Goal: Task Accomplishment & Management: Manage account settings

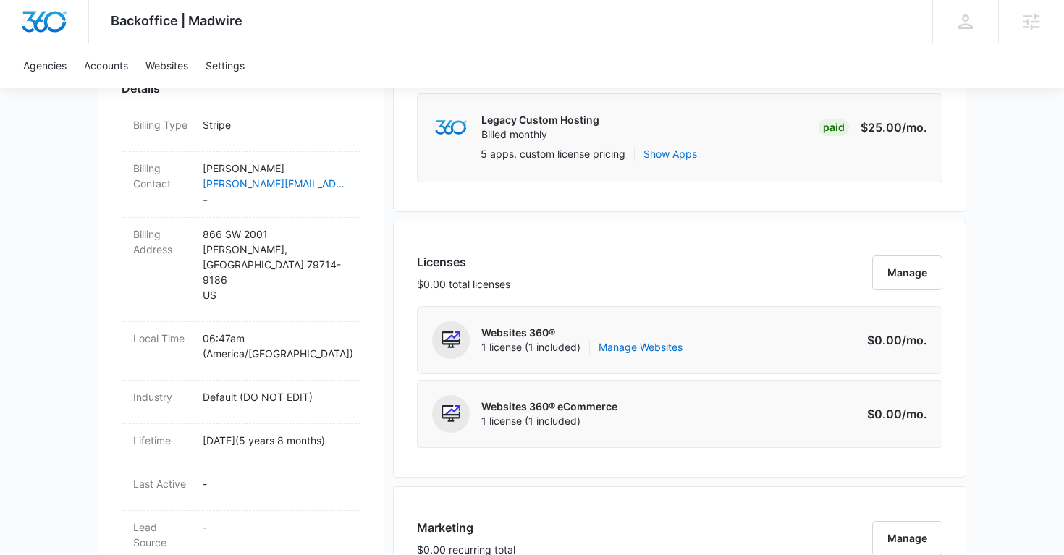
scroll to position [457, 0]
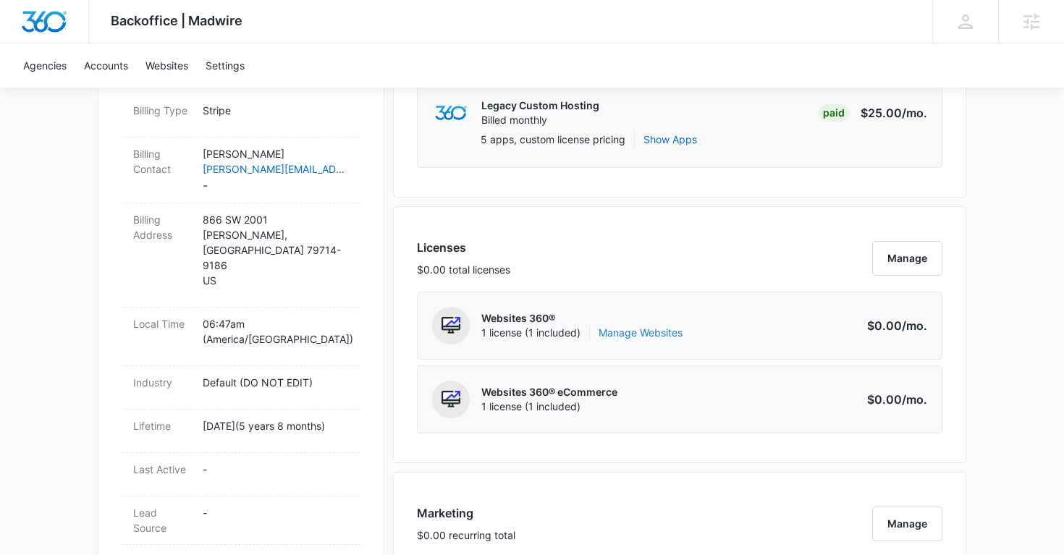
click at [647, 336] on link "Manage Websites" at bounding box center [640, 333] width 84 height 14
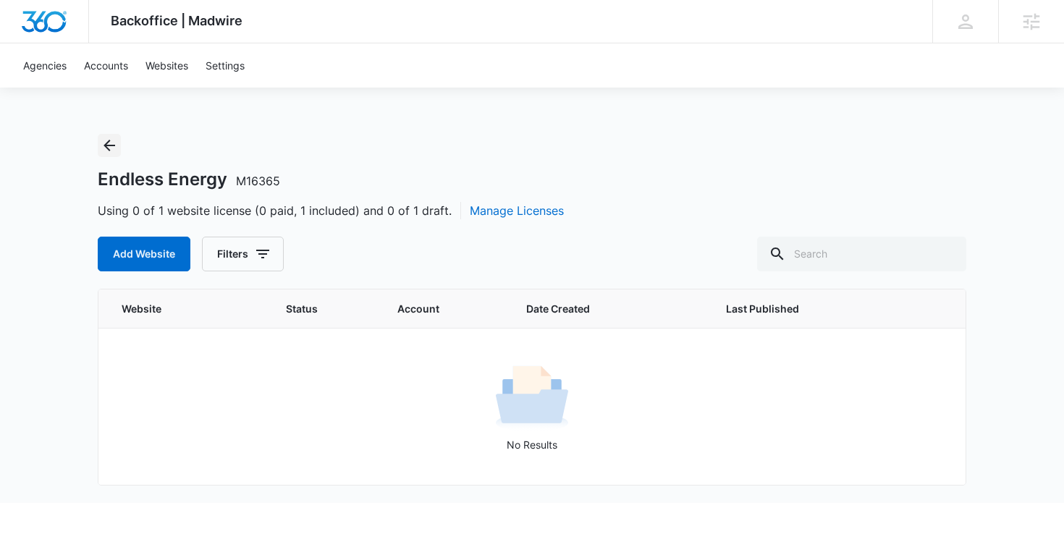
click at [102, 141] on icon "Back" at bounding box center [109, 145] width 17 height 17
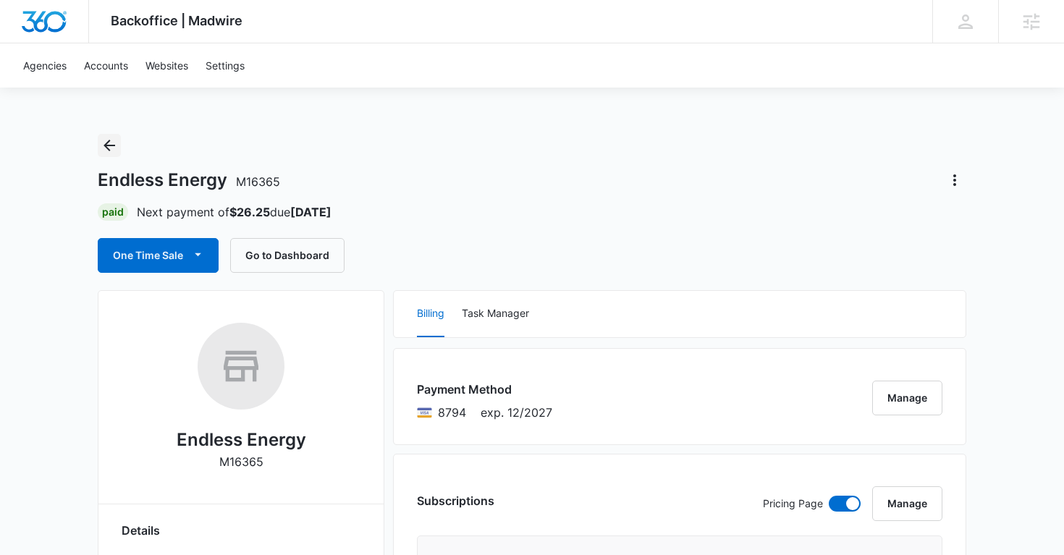
click at [107, 141] on icon "Back" at bounding box center [109, 145] width 17 height 17
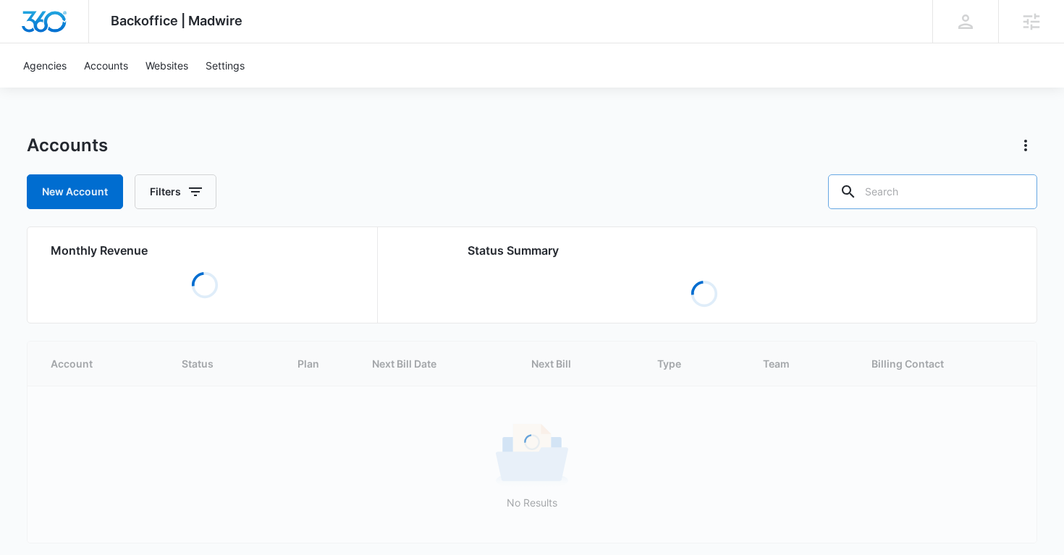
click at [970, 181] on input "text" at bounding box center [932, 191] width 209 height 35
paste input "M171504"
type input "M171504"
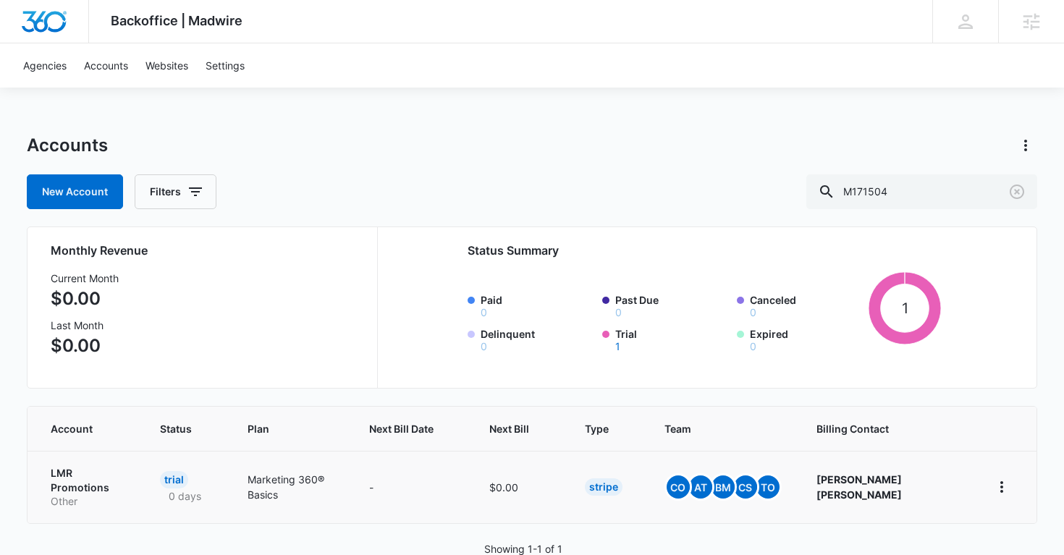
click at [90, 473] on p "LMR Promotions" at bounding box center [88, 480] width 75 height 28
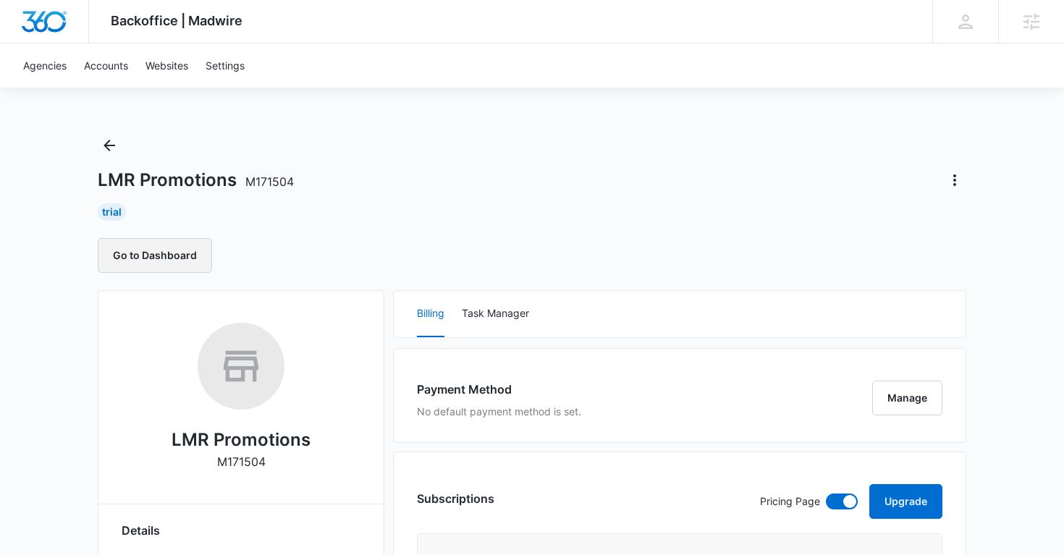
click at [177, 259] on button "Go to Dashboard" at bounding box center [155, 255] width 114 height 35
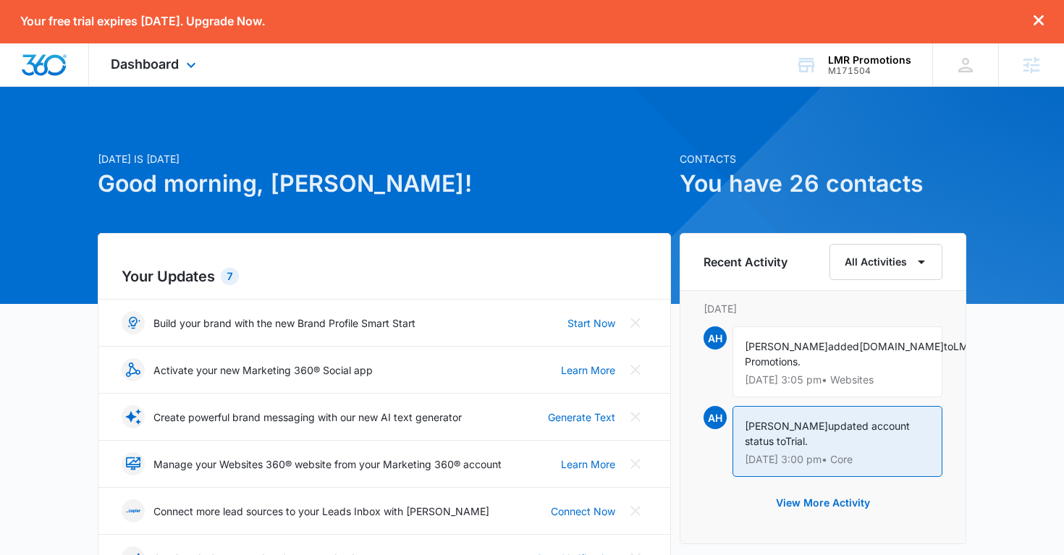
click at [207, 62] on div "Dashboard Apps Reputation Websites Forms CRM Email Social Shop Payments POS Con…" at bounding box center [155, 64] width 132 height 43
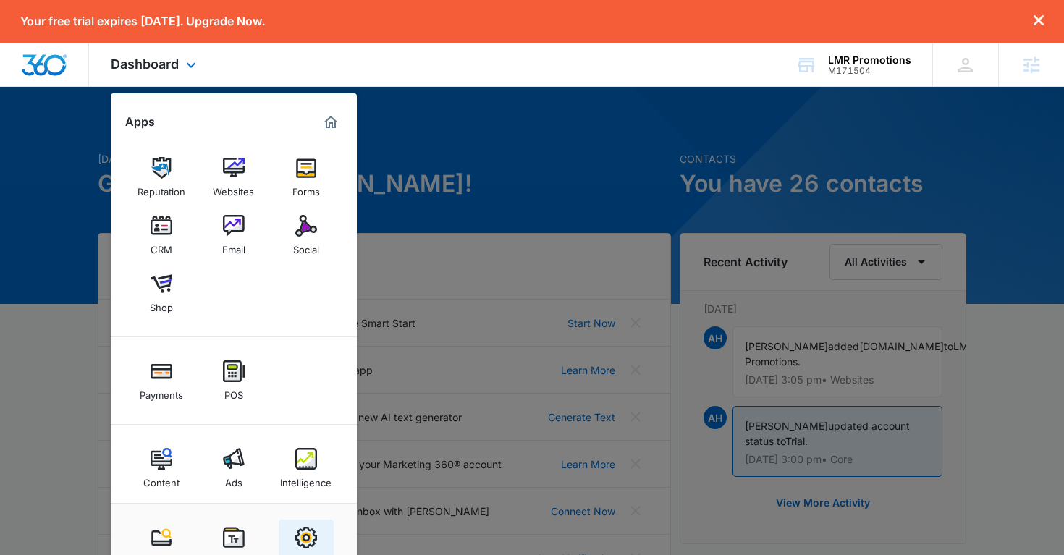
click at [308, 537] on img at bounding box center [306, 538] width 22 height 22
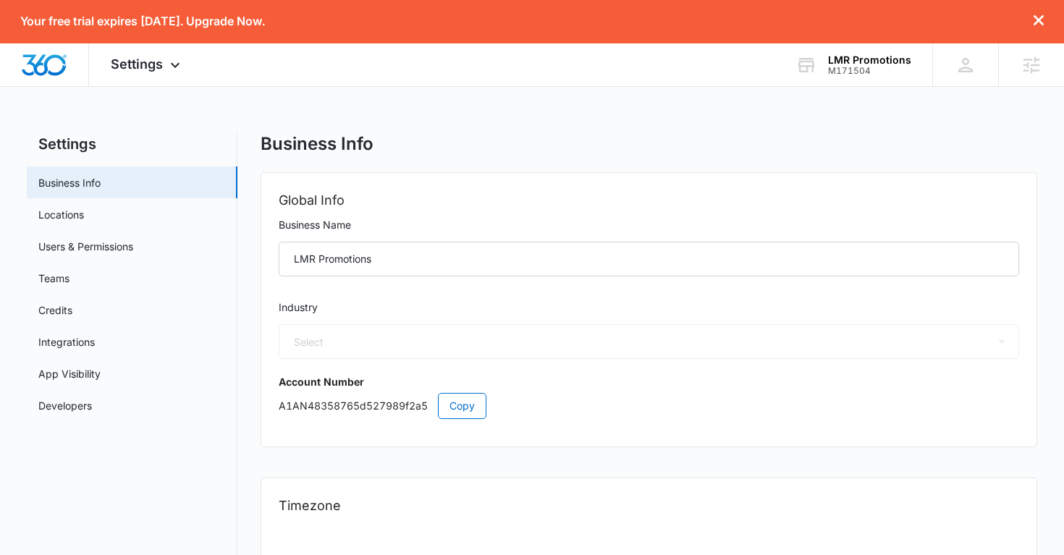
select select "52"
select select "US"
select select "America/Denver"
click at [108, 252] on link "Users & Permissions" at bounding box center [85, 246] width 95 height 15
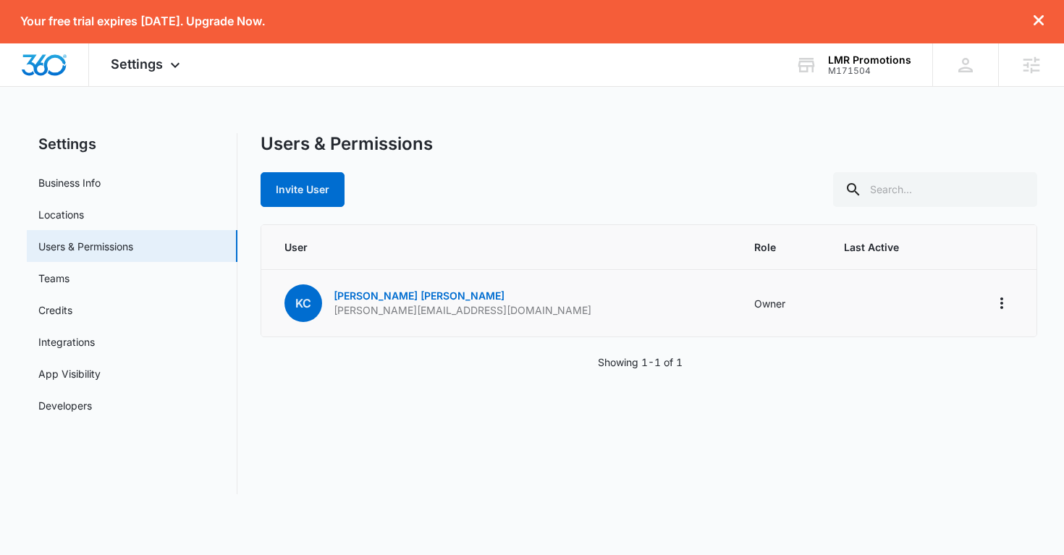
click at [415, 310] on p "kerri@lmrpromotions.com" at bounding box center [463, 310] width 258 height 14
copy p "kerri@lmrpromotions.com"
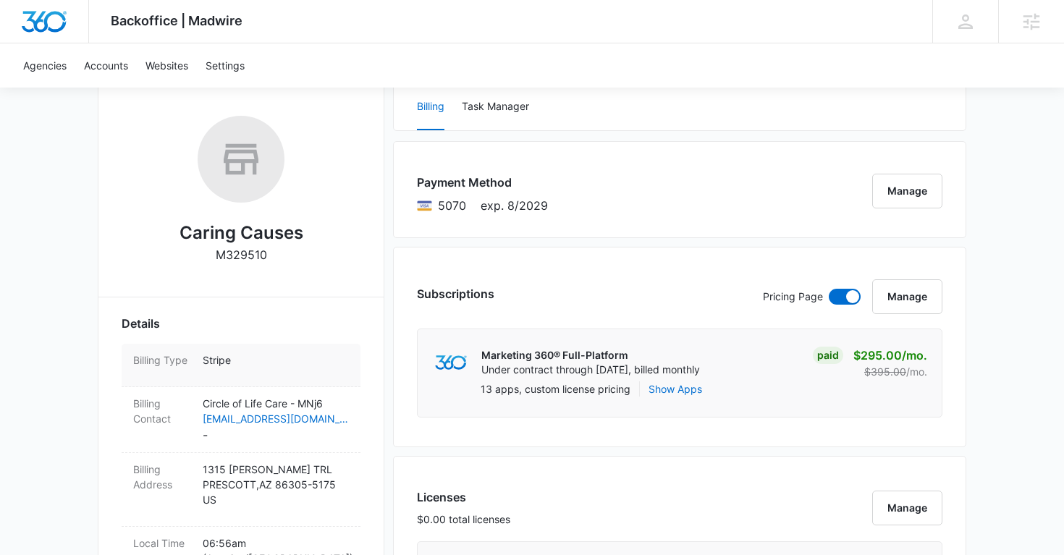
scroll to position [122, 0]
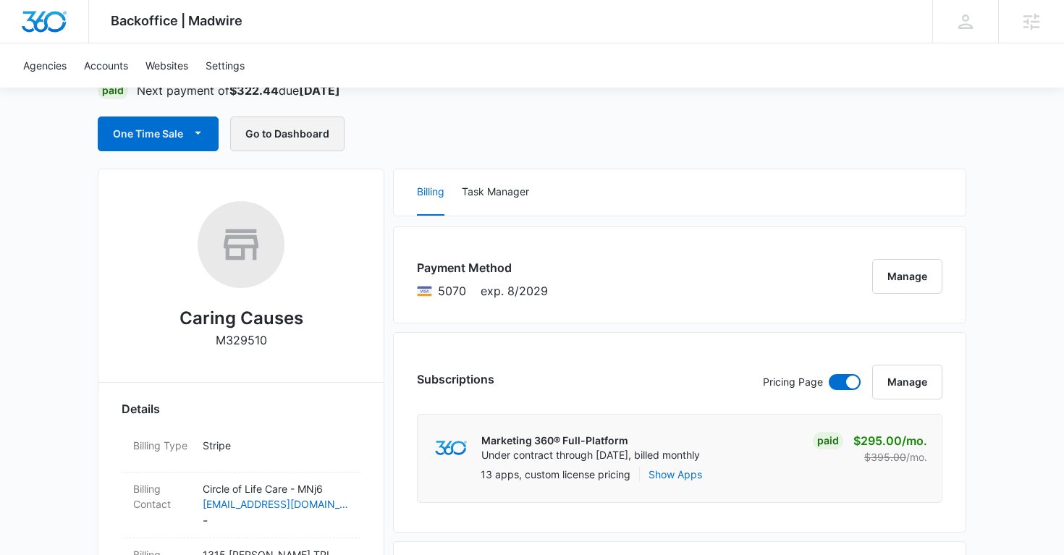
click at [282, 126] on button "Go to Dashboard" at bounding box center [287, 133] width 114 height 35
click at [230, 335] on p "M329510" at bounding box center [241, 339] width 51 height 17
copy p "M329510"
copy h2 "Caring Causes"
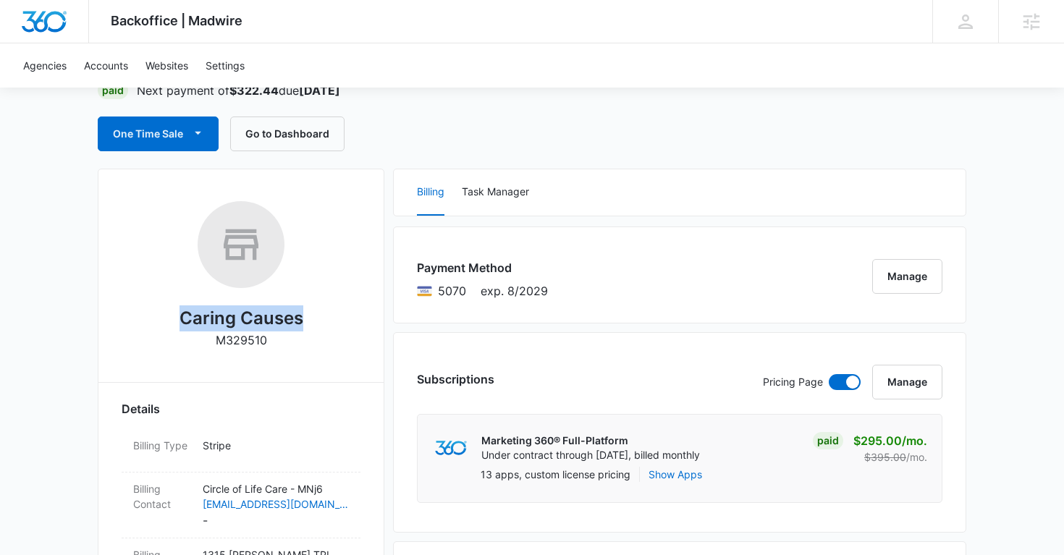
drag, startPoint x: 305, startPoint y: 319, endPoint x: 180, endPoint y: 317, distance: 124.5
click at [180, 317] on div "Caring Causes M329510" at bounding box center [241, 280] width 239 height 158
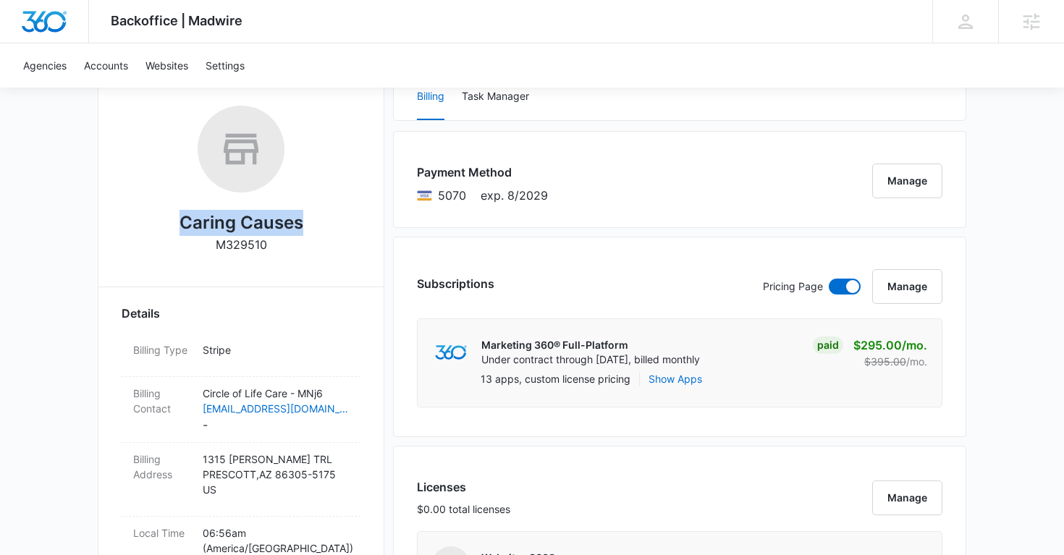
scroll to position [219, 0]
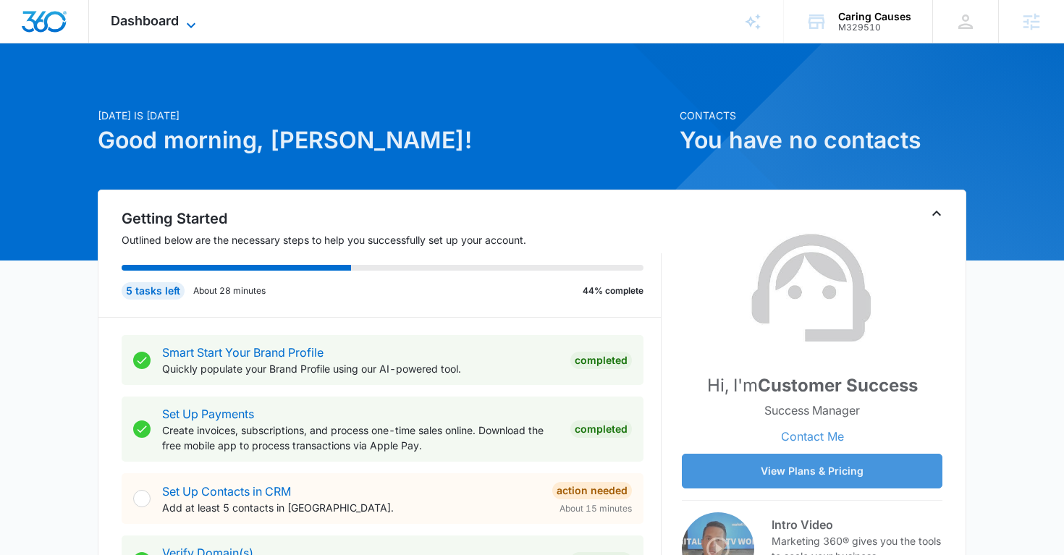
click at [191, 21] on icon at bounding box center [190, 25] width 17 height 17
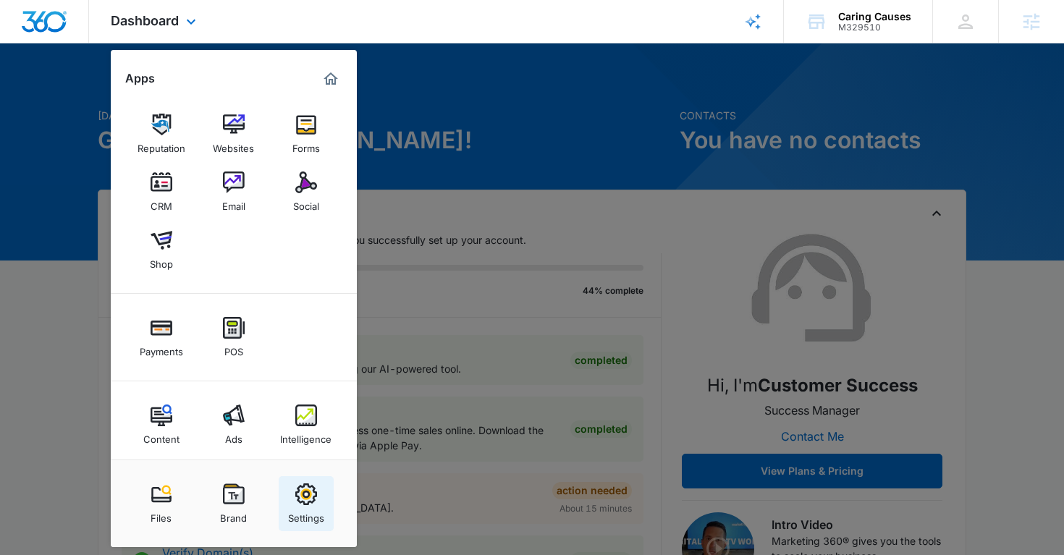
click at [305, 498] on img at bounding box center [306, 494] width 22 height 22
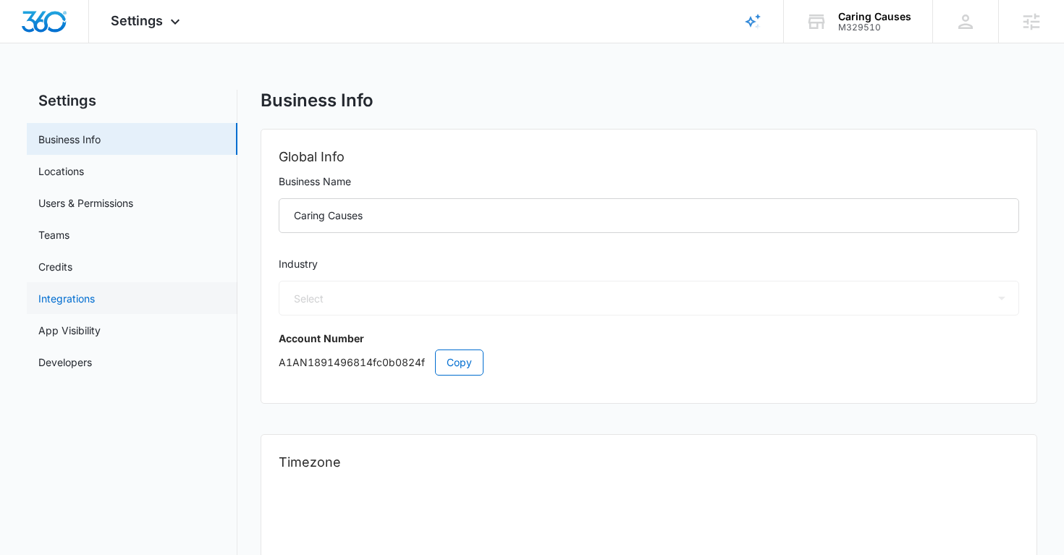
select select "33"
select select "US"
select select "America/[GEOGRAPHIC_DATA]"
click at [133, 205] on link "Users & Permissions" at bounding box center [85, 202] width 95 height 15
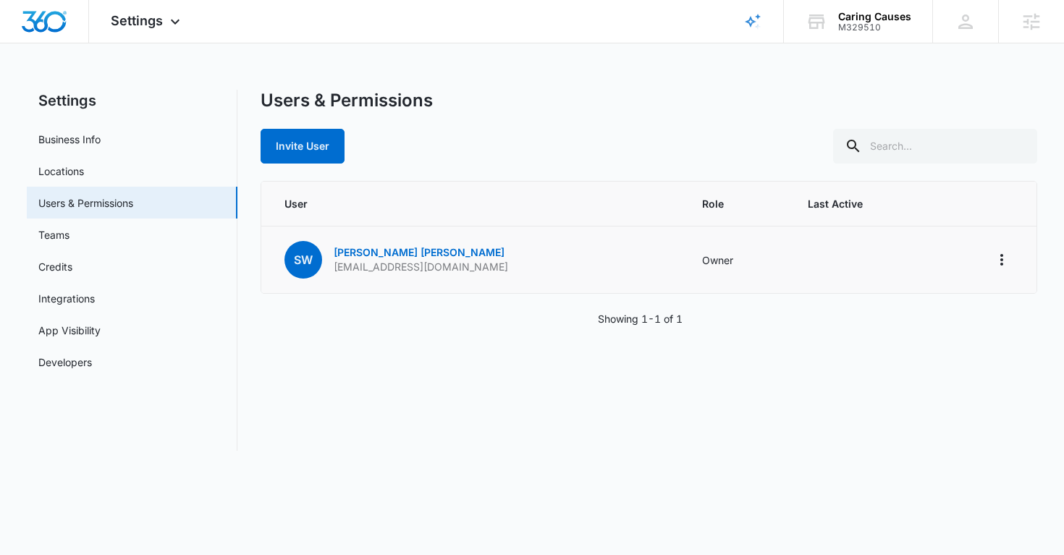
click at [366, 273] on p "suewielechowski@gmail.com" at bounding box center [421, 267] width 174 height 14
copy p "suewielechowski@gmail.com"
drag, startPoint x: 442, startPoint y: 251, endPoint x: 320, endPoint y: 250, distance: 122.3
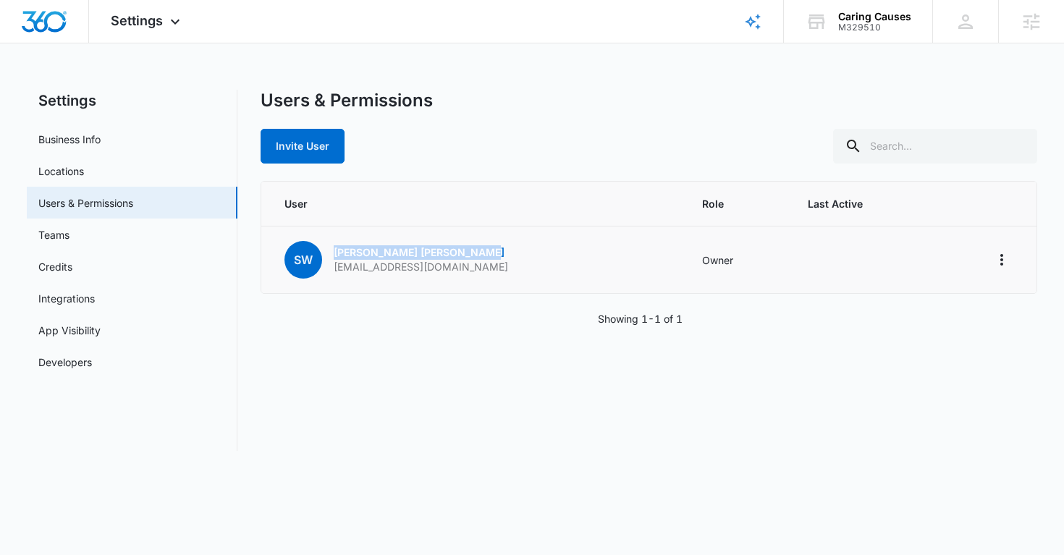
click at [319, 250] on div "SW Susan Wielechowski suewielechowski@gmail.com" at bounding box center [396, 260] width 224 height 38
copy div "SW Susan Wielechowski"
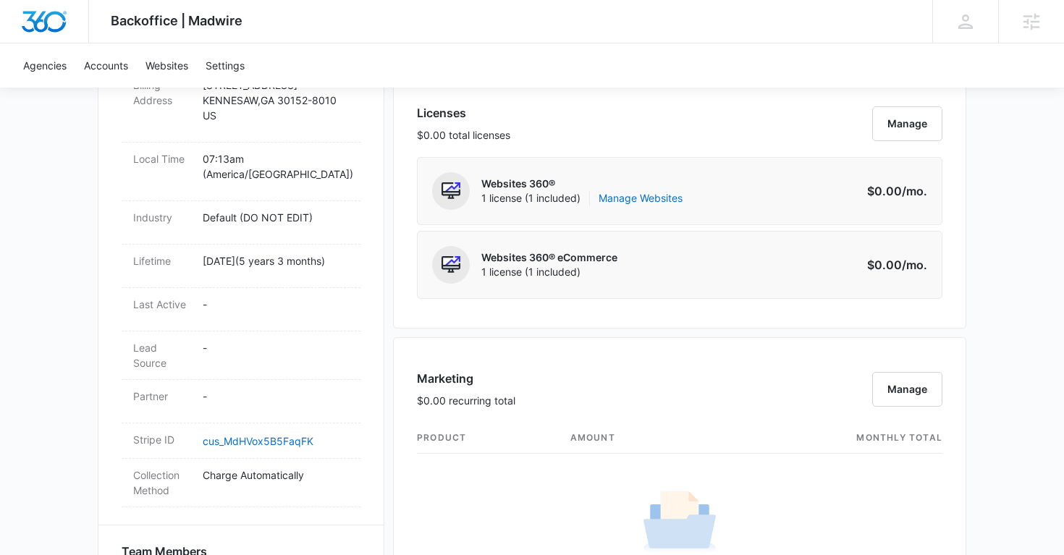
scroll to position [552, 0]
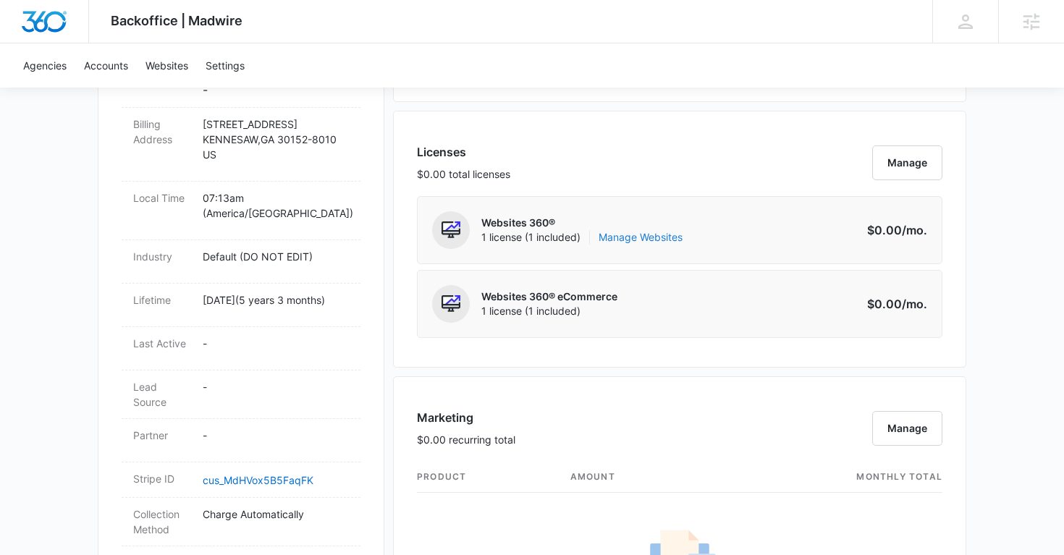
click at [641, 240] on link "Manage Websites" at bounding box center [640, 237] width 84 height 14
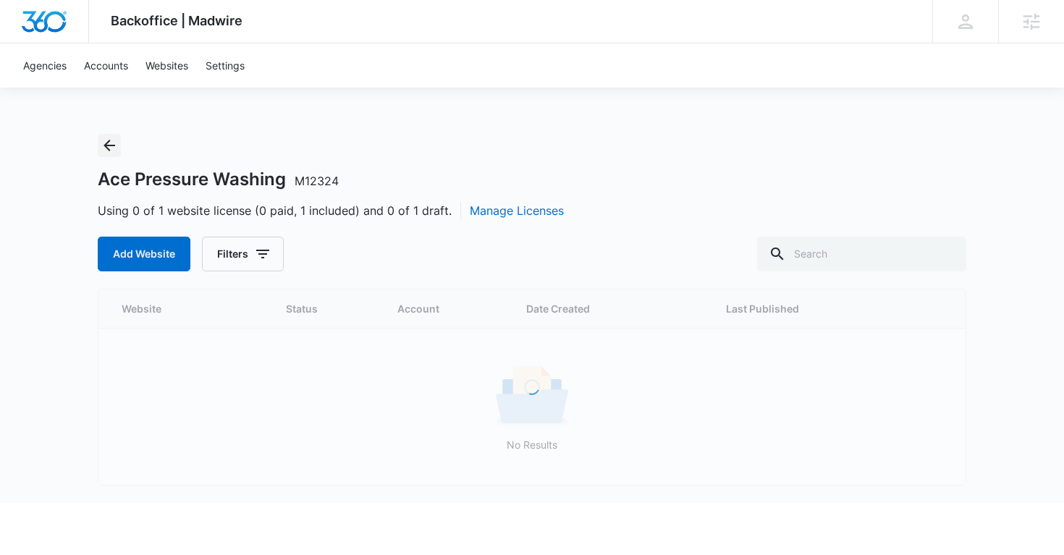
click at [103, 152] on icon "Back" at bounding box center [109, 145] width 17 height 17
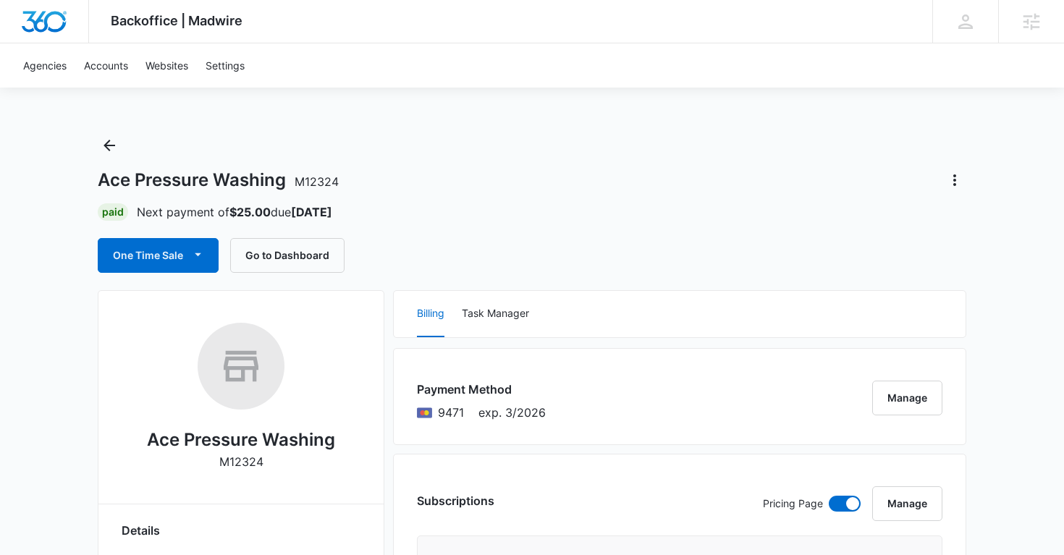
click at [242, 462] on p "M12324" at bounding box center [241, 461] width 44 height 17
click at [296, 252] on button "Go to Dashboard" at bounding box center [287, 255] width 114 height 35
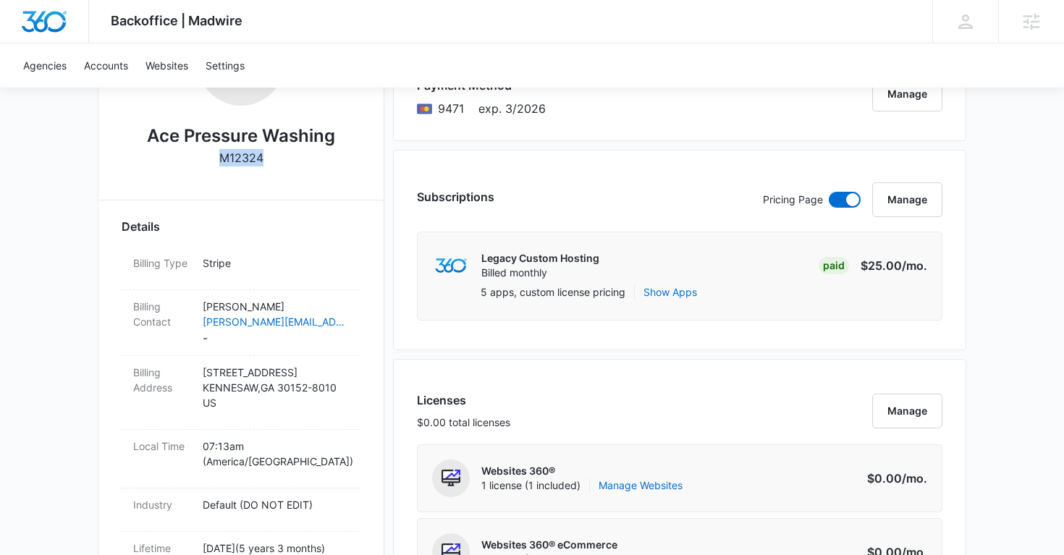
scroll to position [305, 0]
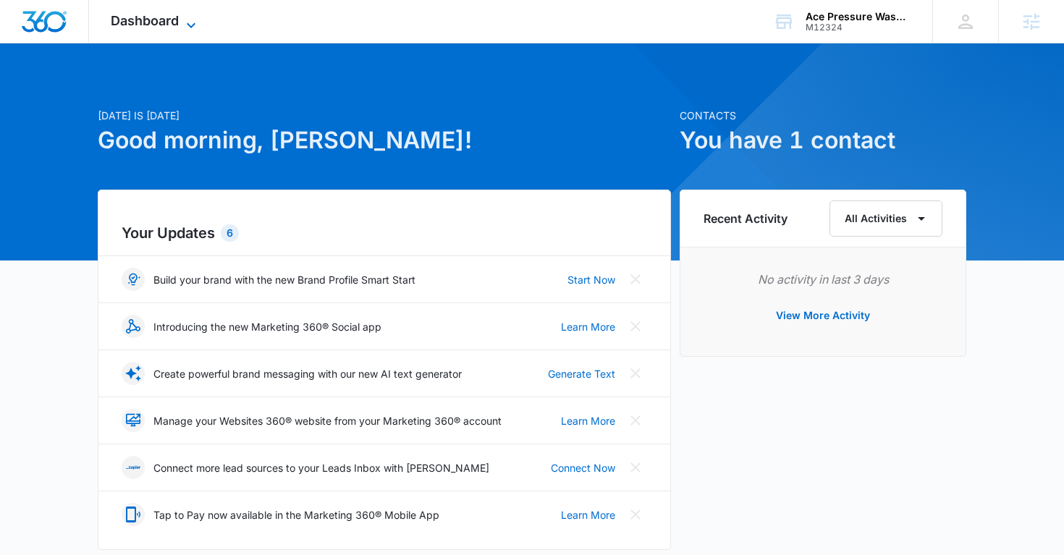
click at [192, 17] on icon at bounding box center [190, 25] width 17 height 17
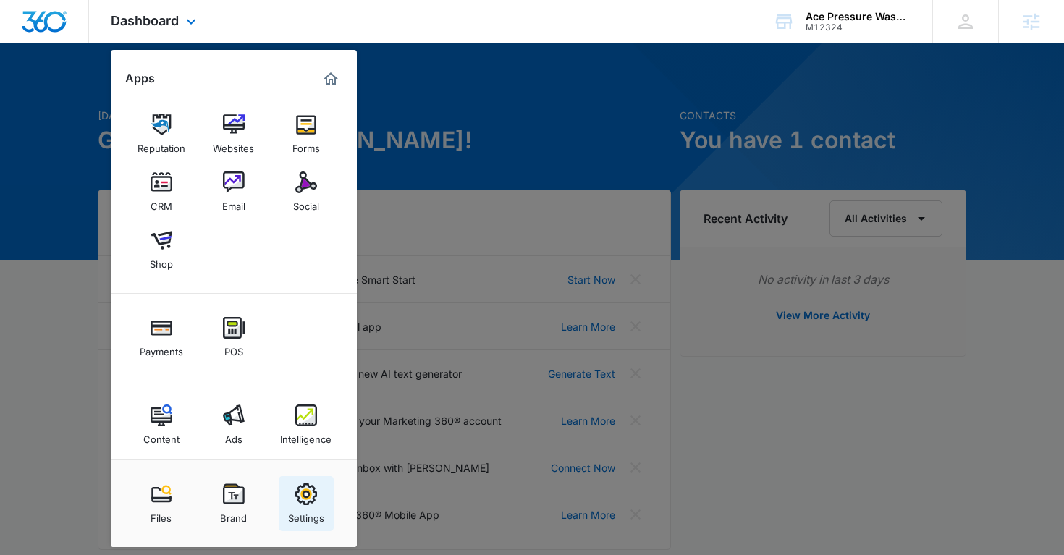
click at [315, 494] on img at bounding box center [306, 494] width 22 height 22
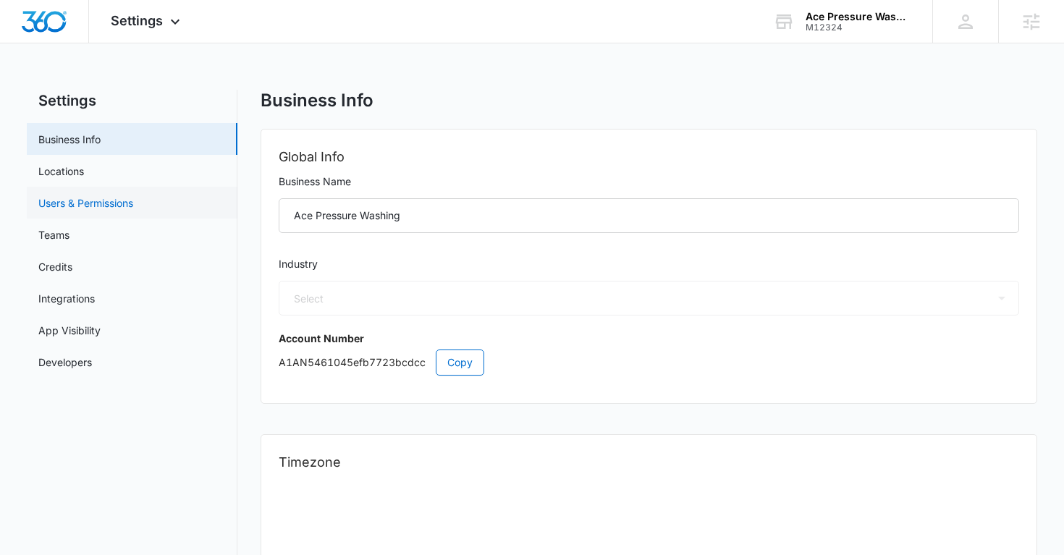
select select "33"
select select "US"
select select "America/[GEOGRAPHIC_DATA]"
click at [133, 205] on link "Users & Permissions" at bounding box center [85, 202] width 95 height 15
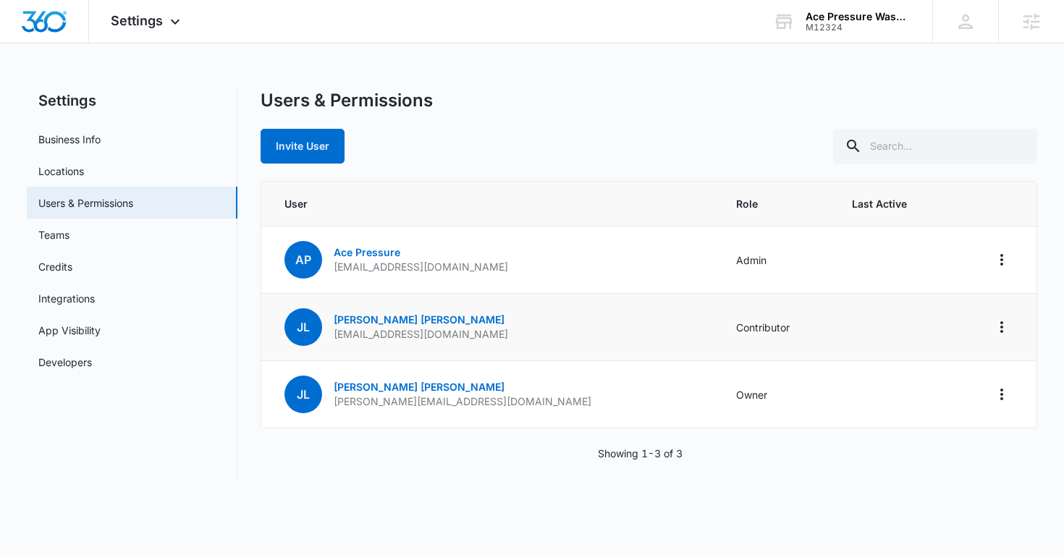
click at [420, 332] on p "[EMAIL_ADDRESS][DOMAIN_NAME]" at bounding box center [421, 334] width 174 height 14
copy p "[EMAIL_ADDRESS][DOMAIN_NAME]"
